Goal: Find specific page/section

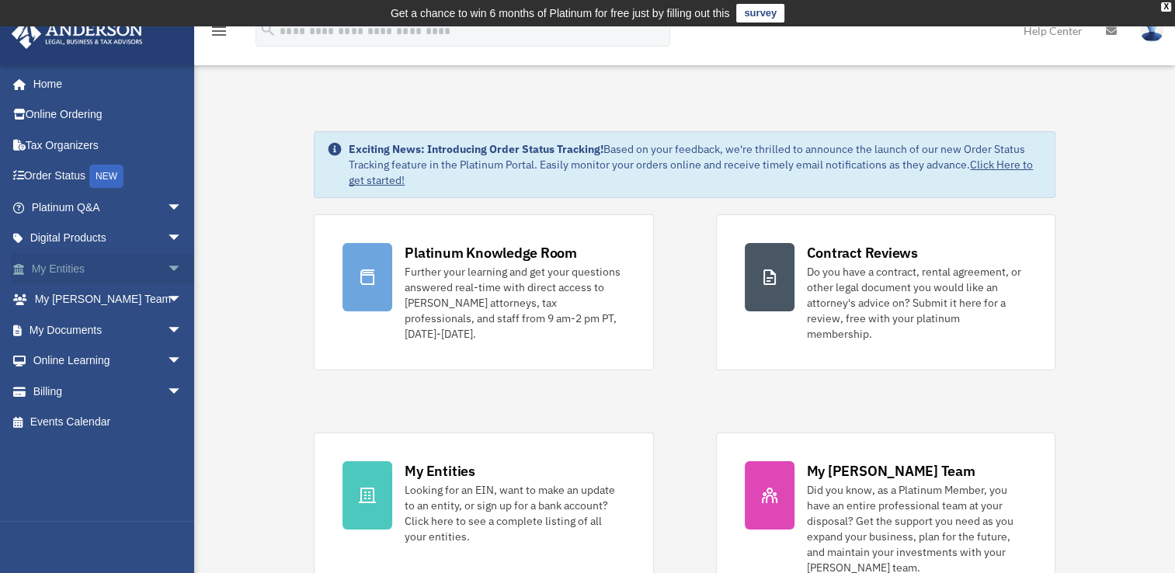
click at [167, 266] on span "arrow_drop_down" at bounding box center [182, 269] width 31 height 32
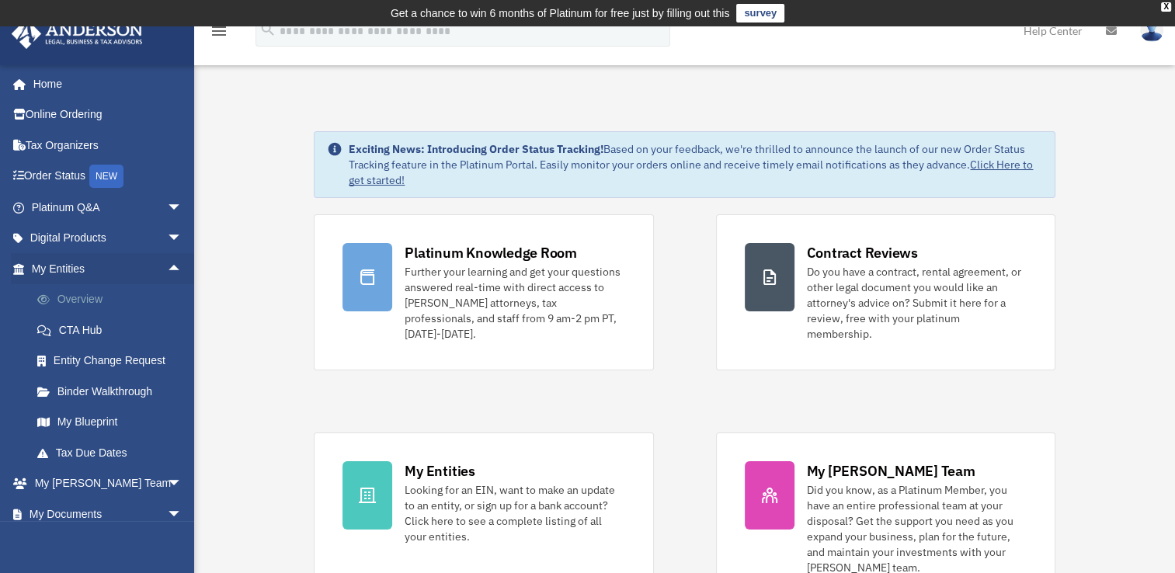
click at [102, 297] on link "Overview" at bounding box center [114, 299] width 184 height 31
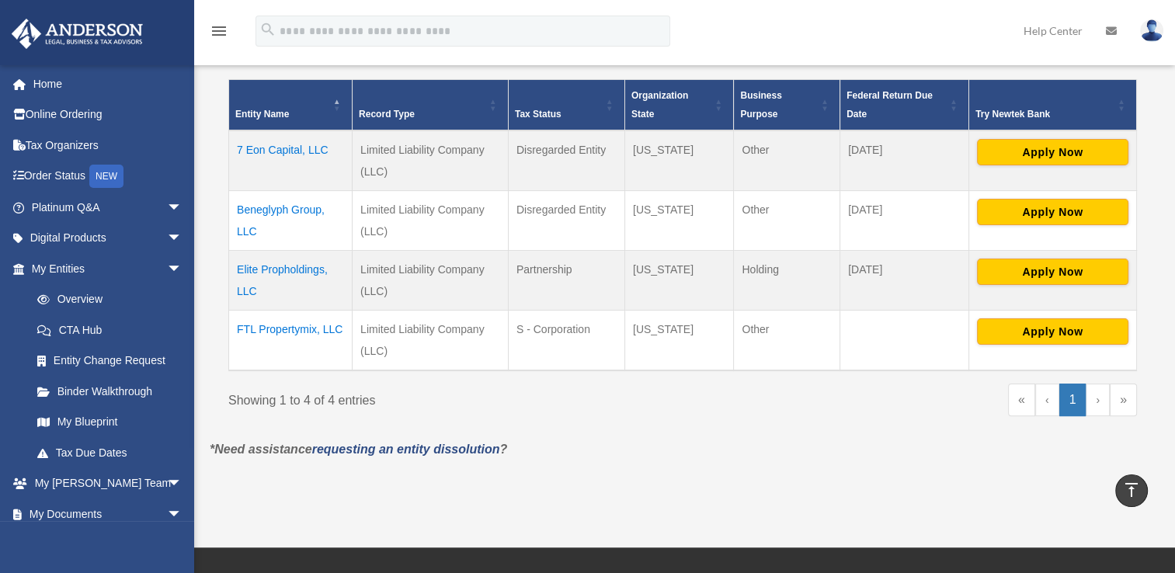
scroll to position [338, 0]
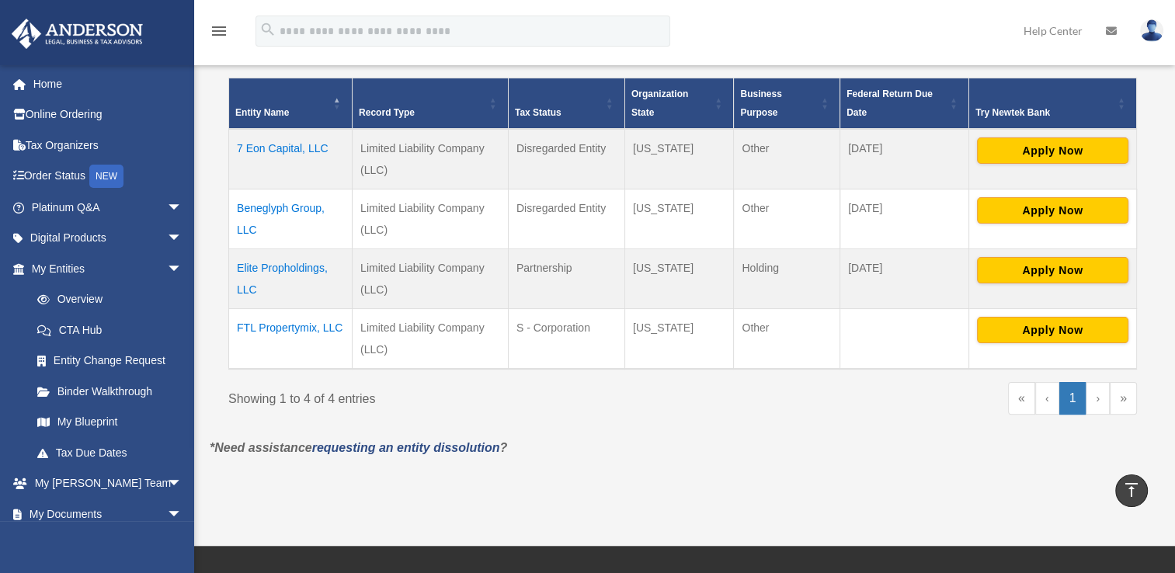
click at [292, 207] on td "Beneglyph Group, LLC" at bounding box center [290, 219] width 123 height 60
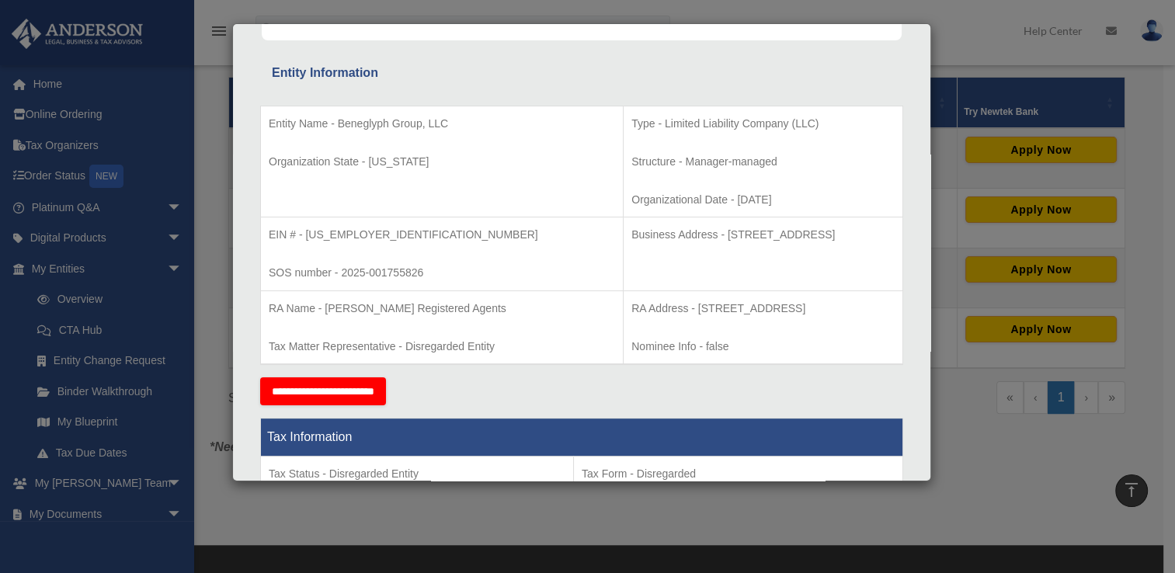
scroll to position [0, 0]
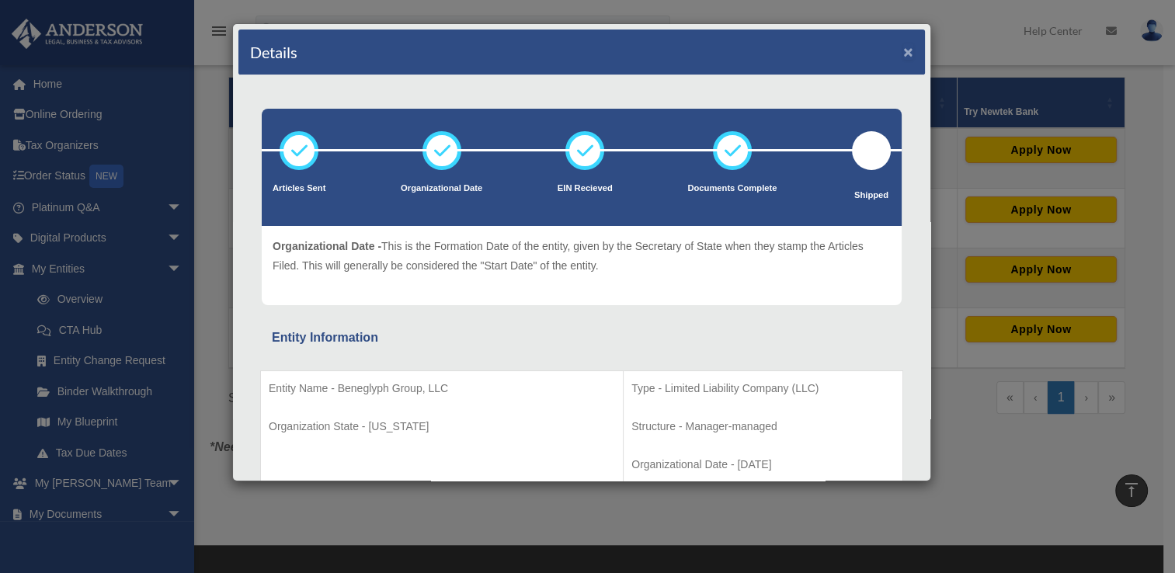
click at [903, 48] on button "×" at bounding box center [908, 51] width 10 height 16
